Goal: Information Seeking & Learning: Learn about a topic

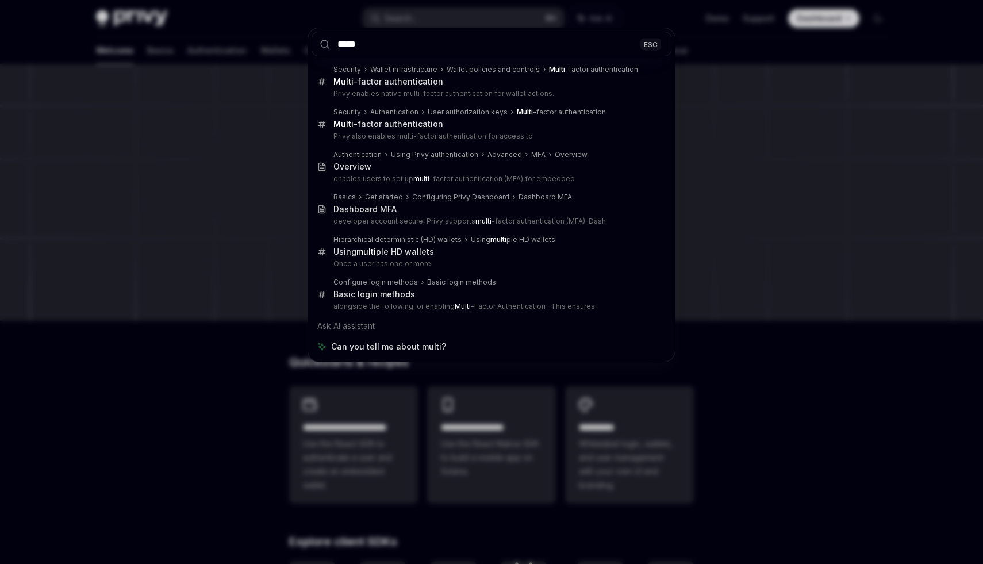
click at [430, 40] on input "*****" at bounding box center [492, 44] width 360 height 25
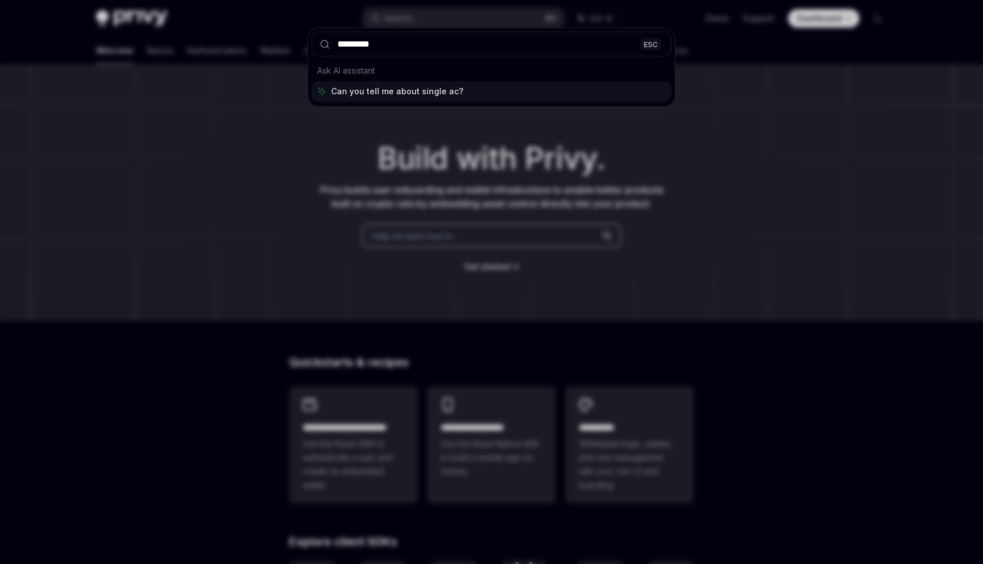
type input "**********"
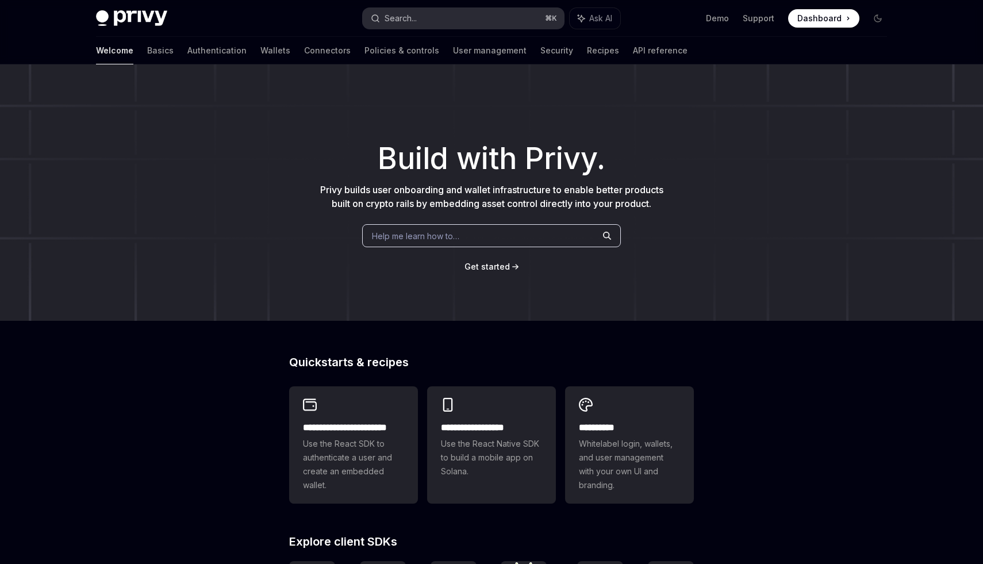
click at [503, 20] on button "Search... ⌘ K" at bounding box center [463, 18] width 201 height 21
type textarea "*"
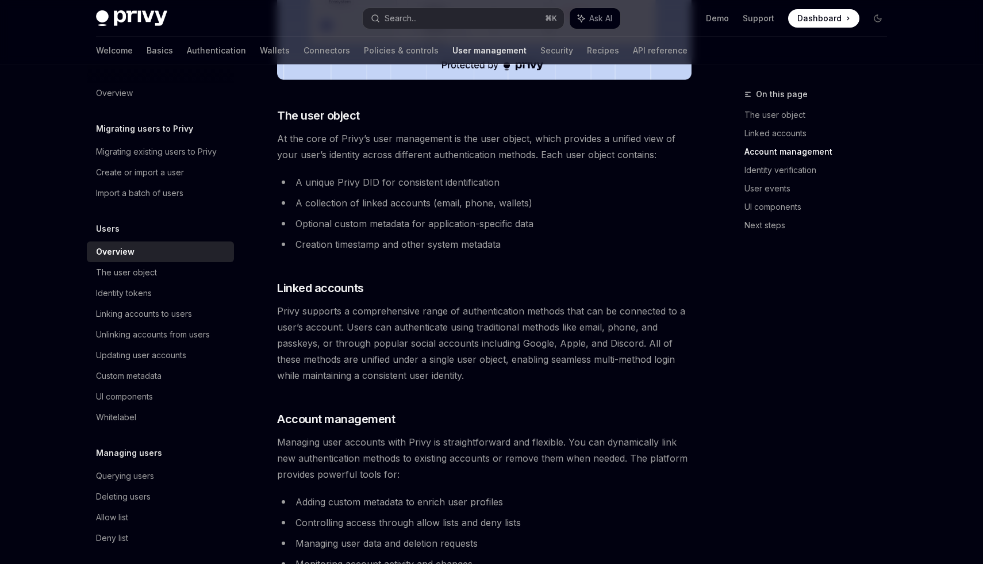
scroll to position [420, 0]
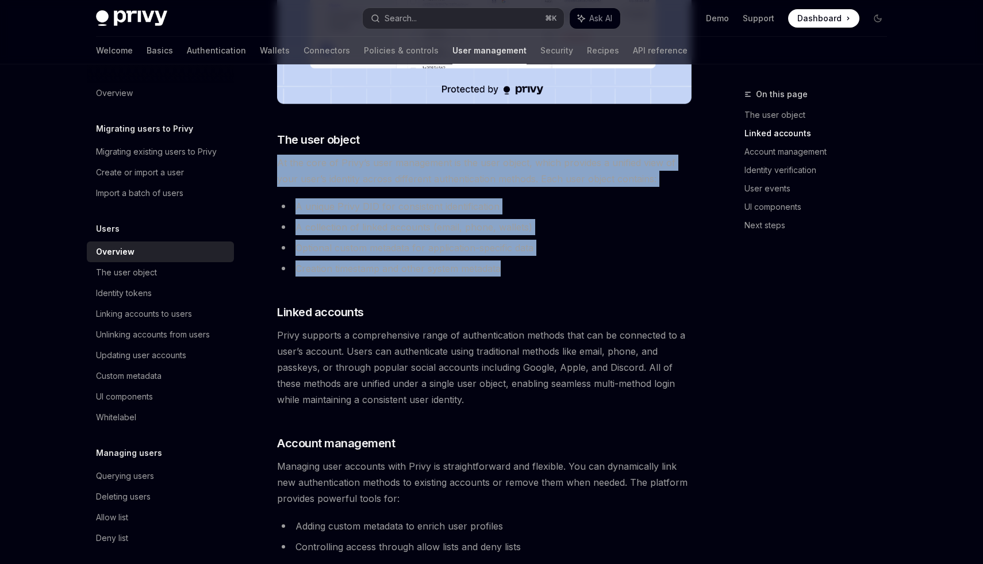
drag, startPoint x: 517, startPoint y: 269, endPoint x: 276, endPoint y: 159, distance: 264.6
click at [276, 160] on div "Users Overview OpenAI Open in ChatGPT OpenAI Open in ChatGPT Privy provides a u…" at bounding box center [376, 485] width 635 height 1635
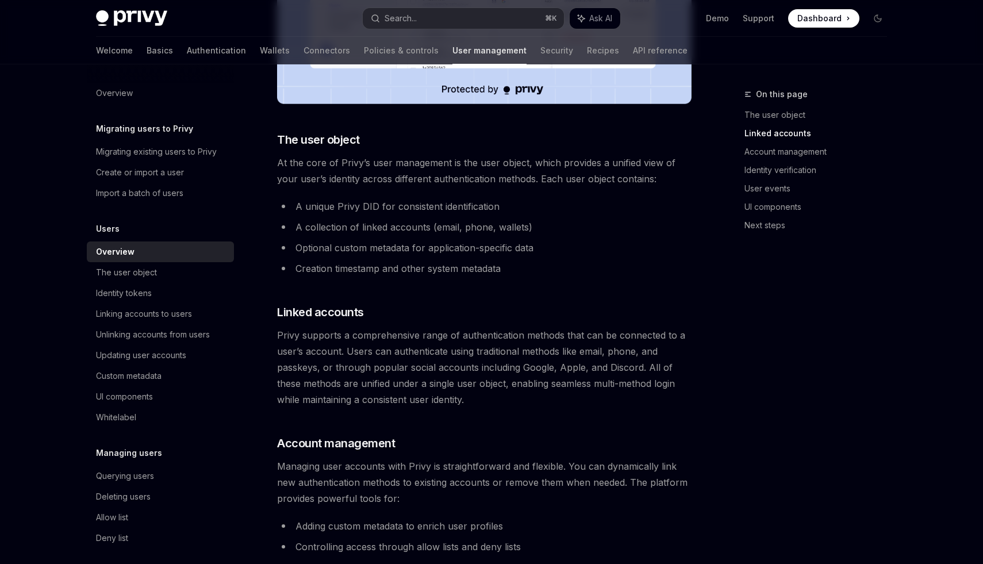
click at [366, 236] on ul "A unique Privy DID for consistent identification A collection of linked account…" at bounding box center [484, 237] width 415 height 78
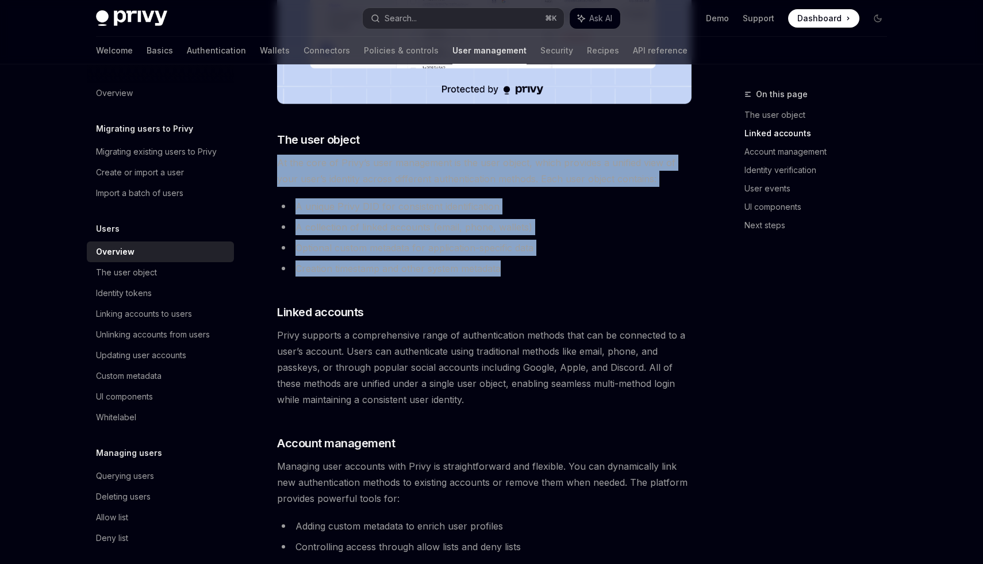
drag, startPoint x: 274, startPoint y: 155, endPoint x: 508, endPoint y: 268, distance: 259.8
click at [508, 268] on div "Users Overview OpenAI Open in ChatGPT OpenAI Open in ChatGPT Privy provides a u…" at bounding box center [376, 485] width 635 height 1635
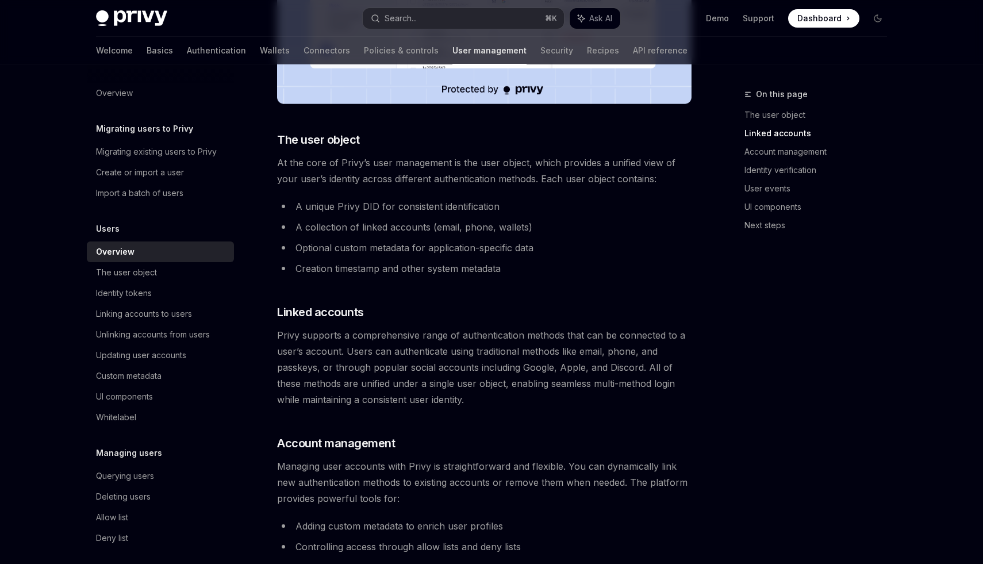
click at [587, 279] on div "Privy provides a unified user management system that seamlessly combines tradit…" at bounding box center [484, 428] width 415 height 1407
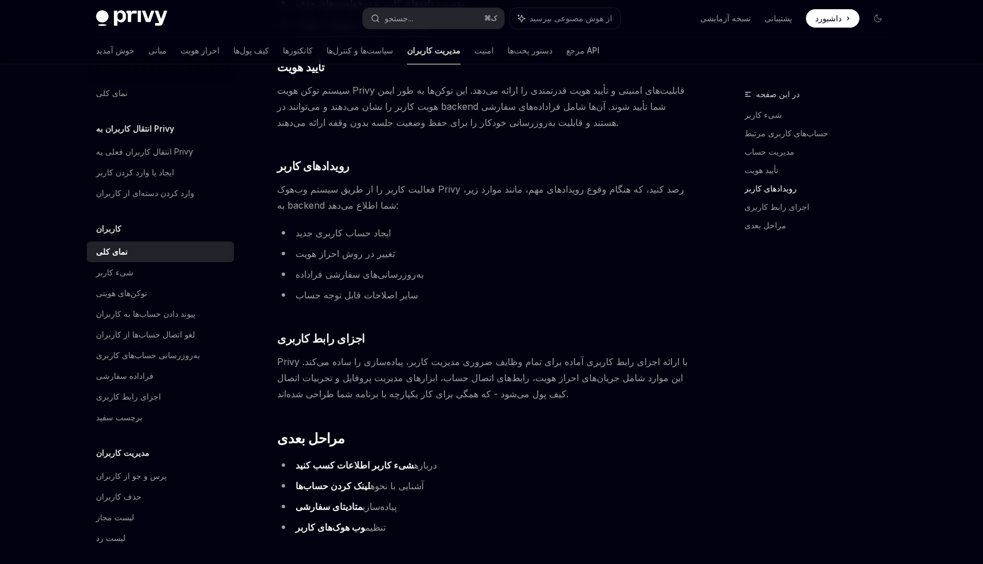
scroll to position [1012, 0]
